Goal: Task Accomplishment & Management: Complete application form

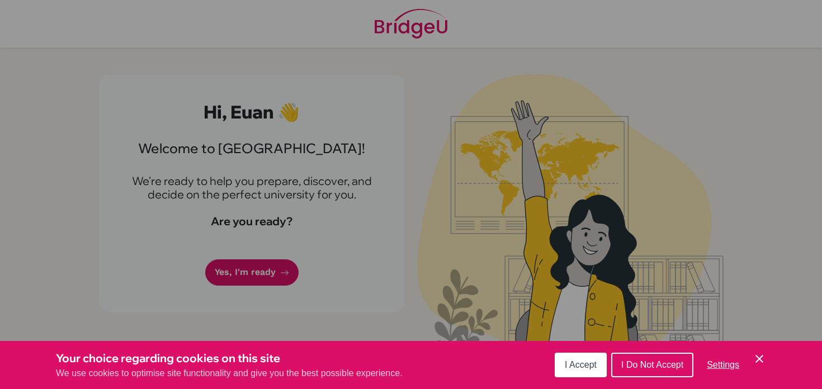
click at [579, 361] on span "I Accept" at bounding box center [581, 365] width 32 height 10
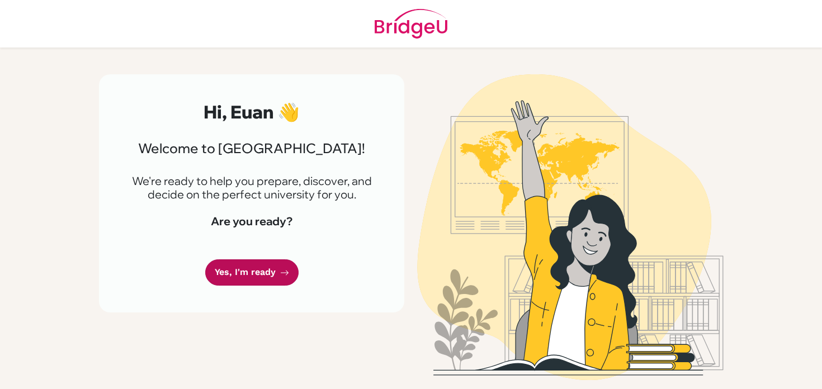
click at [268, 278] on link "Yes, I'm ready" at bounding box center [251, 272] width 93 height 26
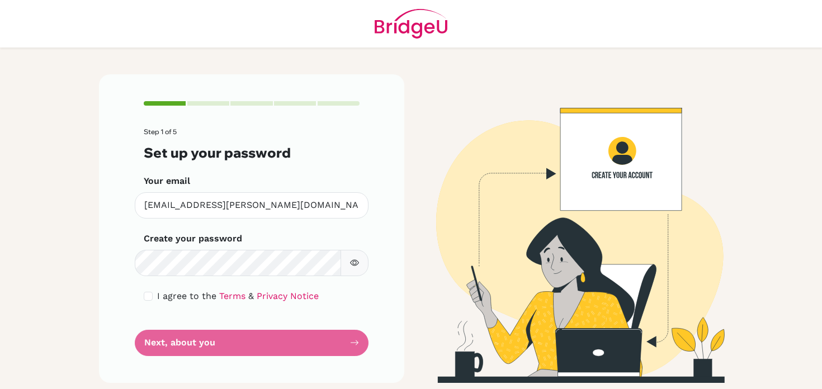
click at [114, 285] on div "Step 1 of 5 Set up your password Your email [EMAIL_ADDRESS][PERSON_NAME][DOMAIN…" at bounding box center [251, 228] width 305 height 308
click at [144, 300] on input "checkbox" at bounding box center [148, 296] width 9 height 9
checkbox input "true"
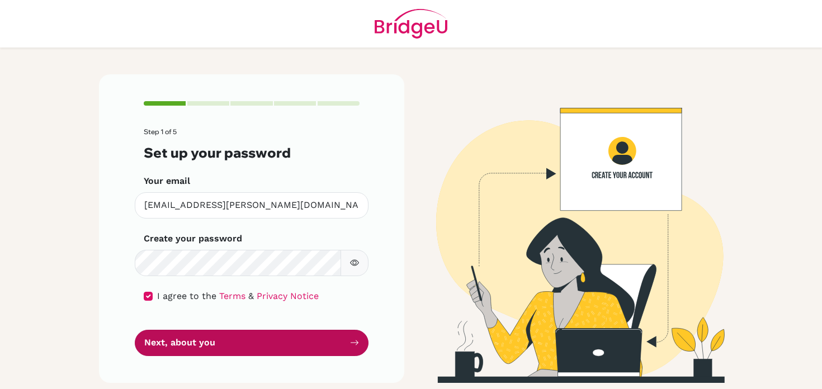
click at [193, 334] on button "Next, about you" at bounding box center [252, 343] width 234 height 26
